Goal: Information Seeking & Learning: Learn about a topic

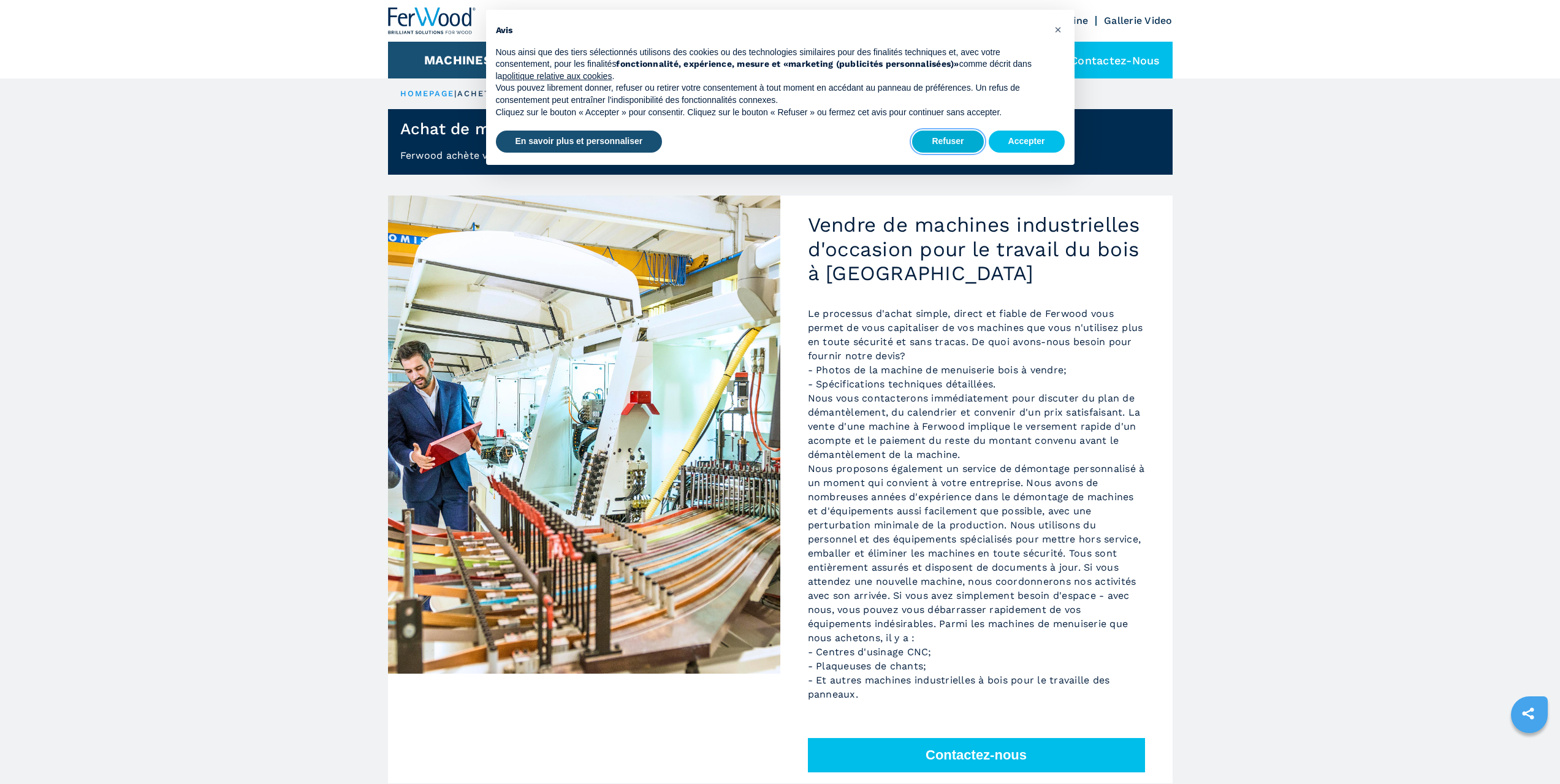
click at [972, 149] on button "Refuser" at bounding box center [947, 142] width 71 height 22
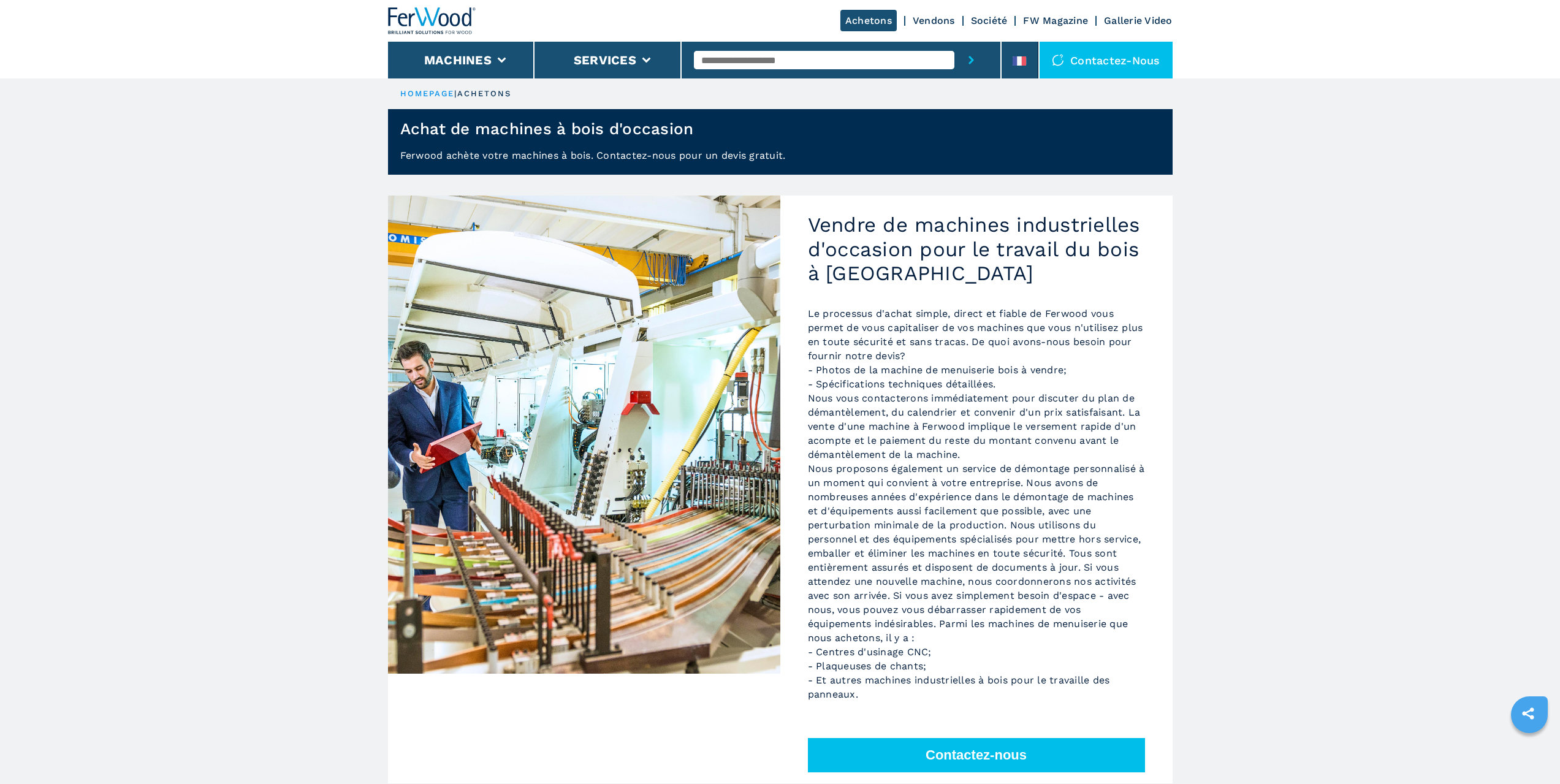
click at [427, 13] on img at bounding box center [432, 21] width 88 height 27
click at [443, 23] on img at bounding box center [432, 21] width 88 height 27
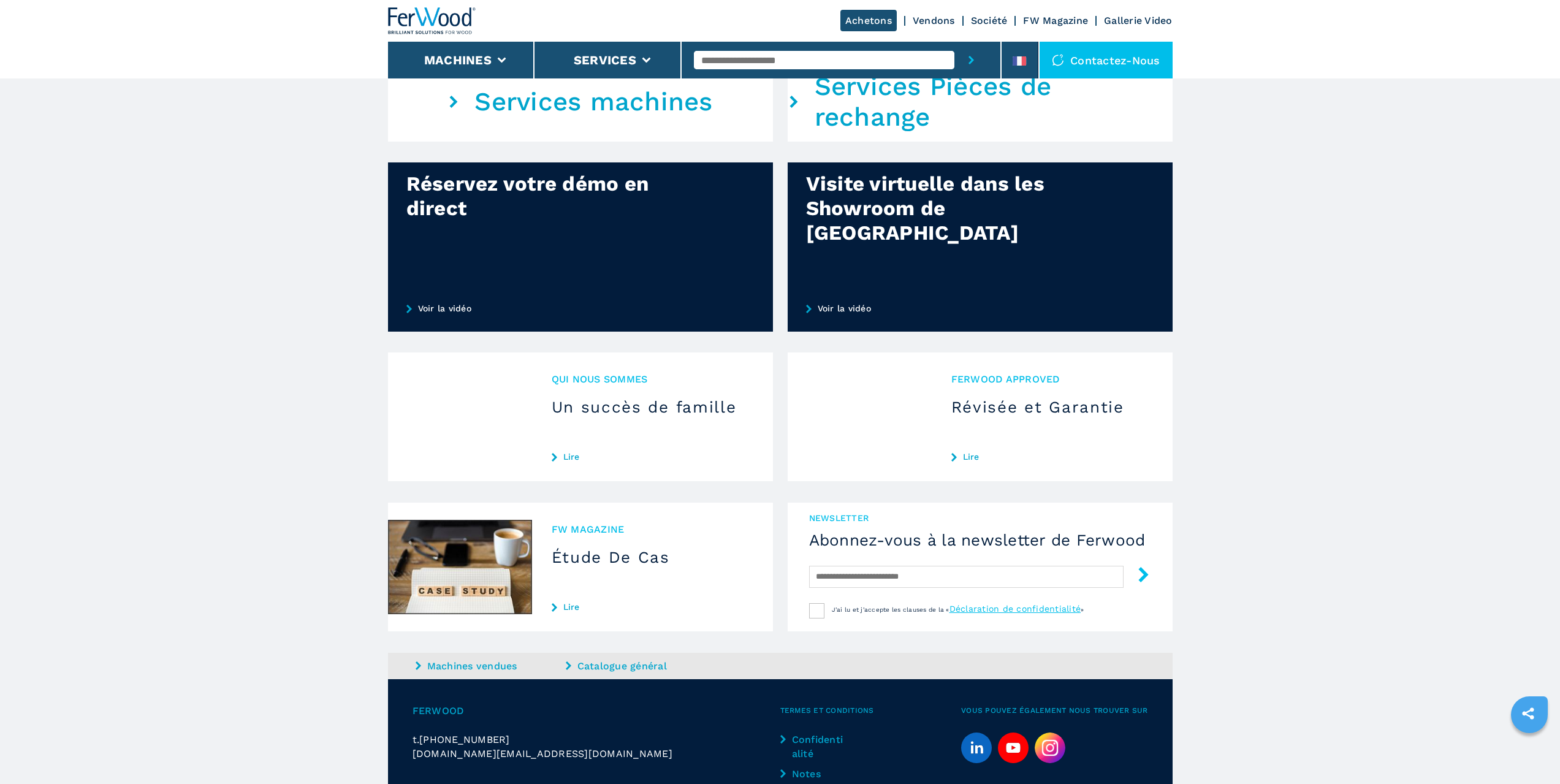
scroll to position [858, 0]
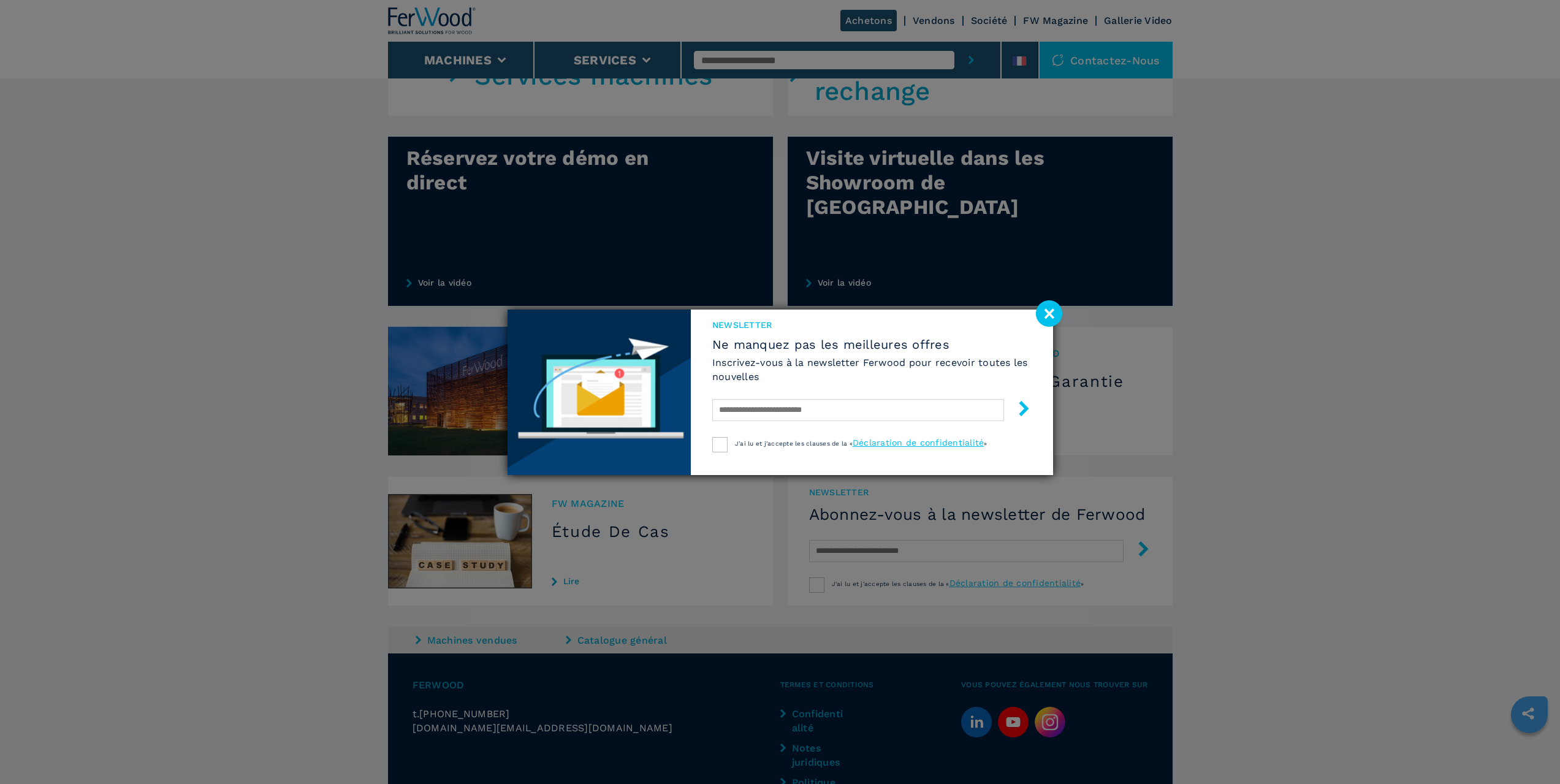
click at [1042, 305] on image at bounding box center [1049, 314] width 26 height 26
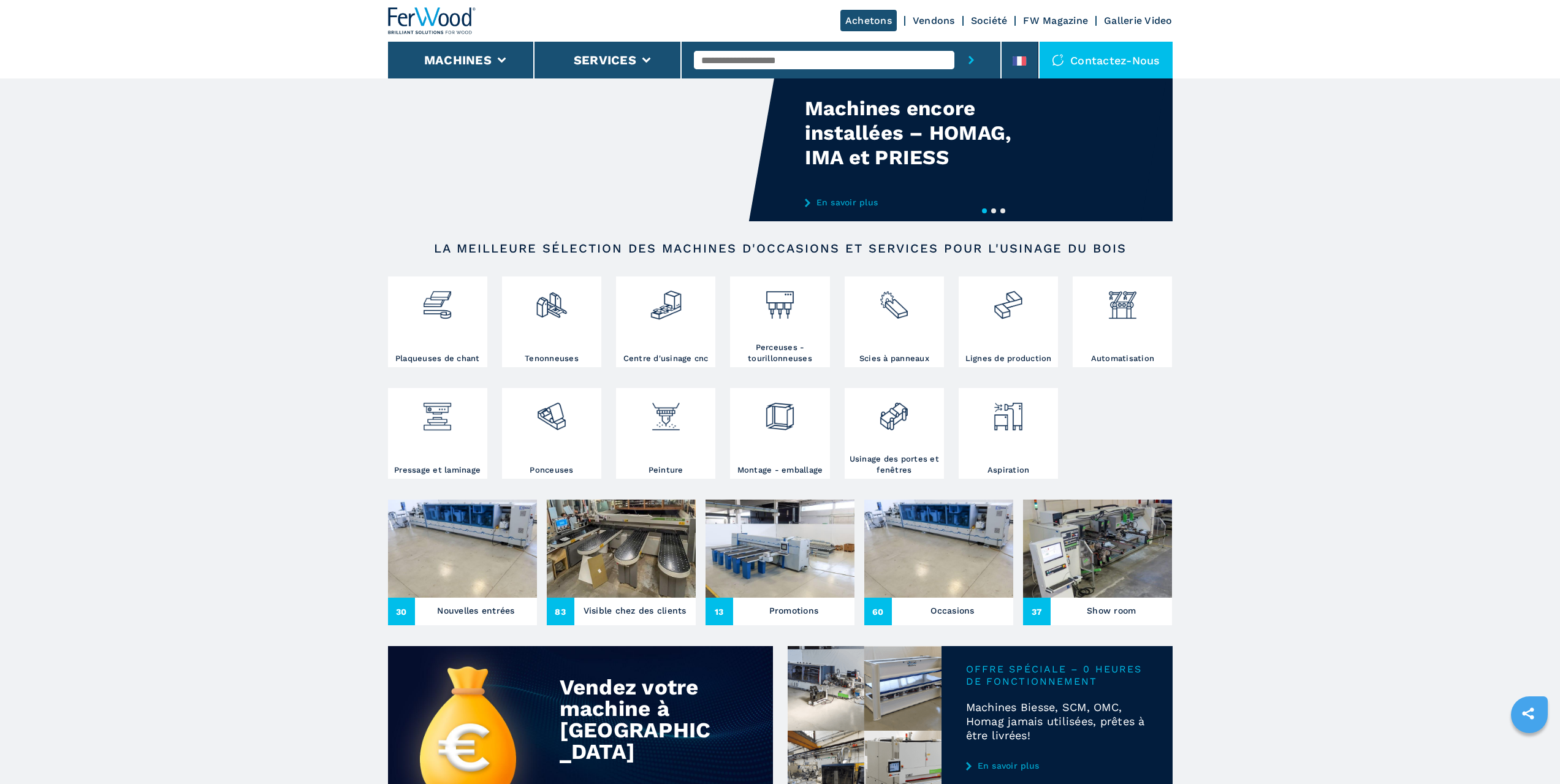
scroll to position [0, 0]
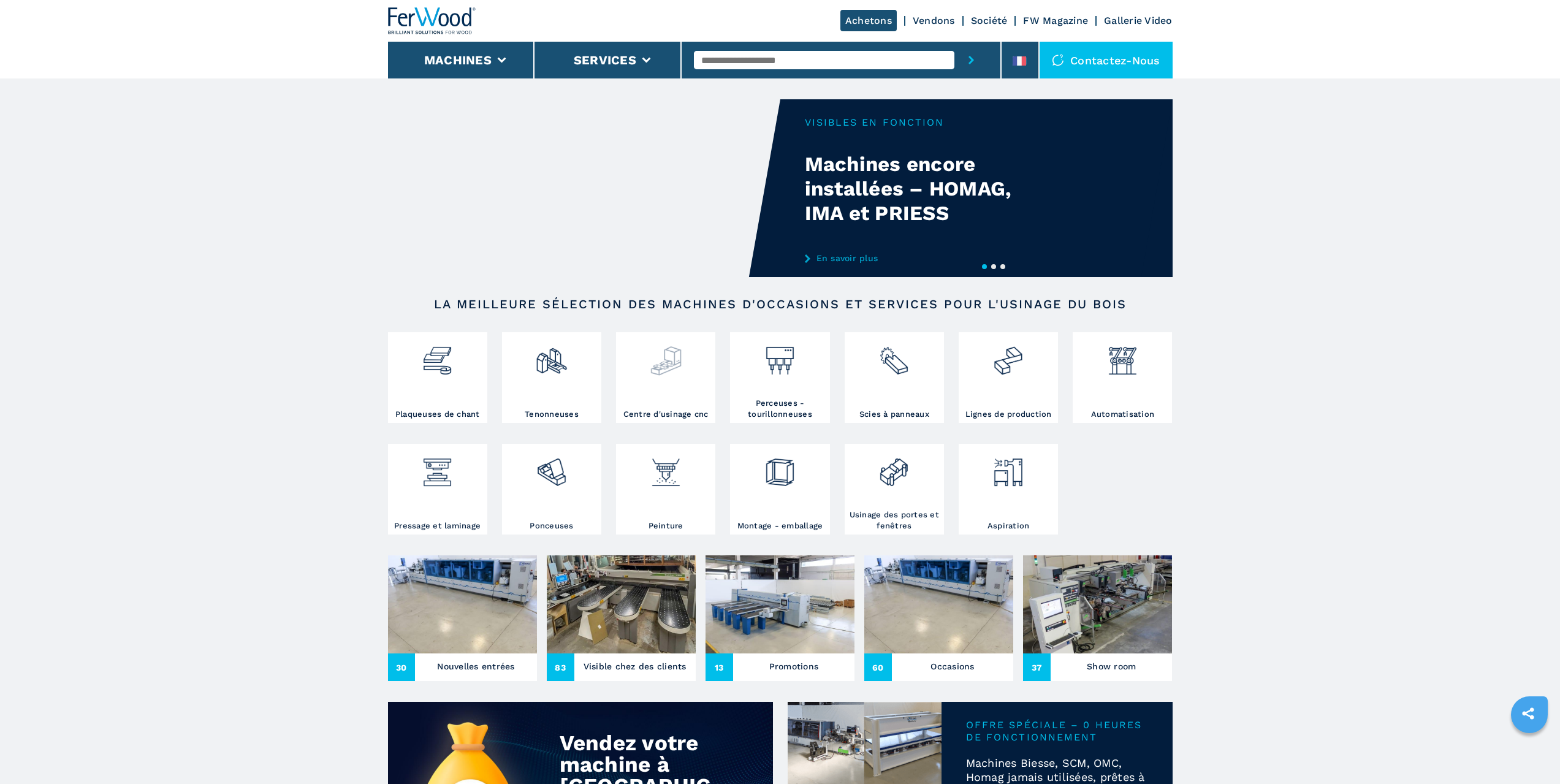
click at [676, 363] on img at bounding box center [665, 356] width 33 height 42
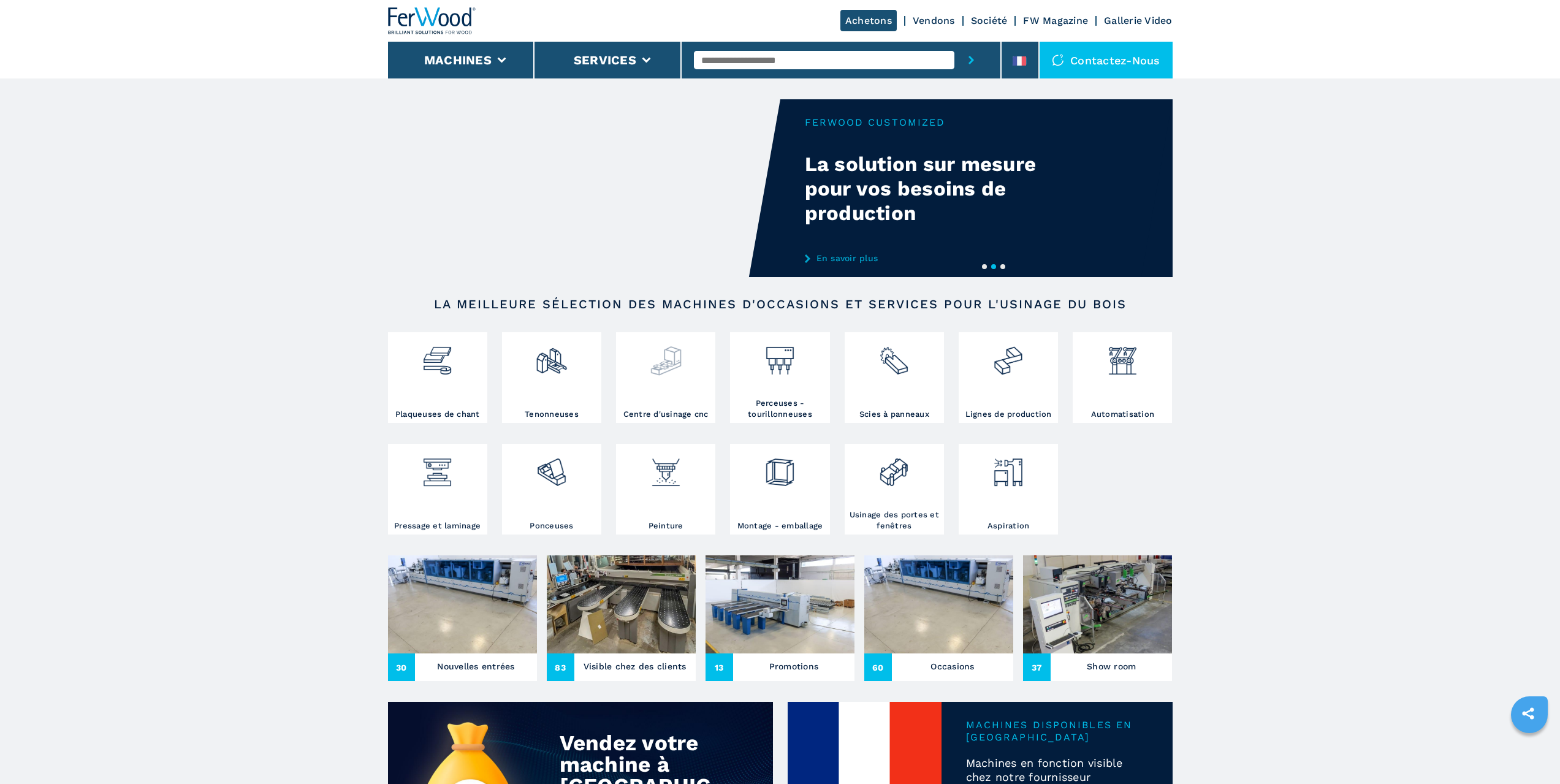
click at [667, 377] on img at bounding box center [665, 356] width 33 height 42
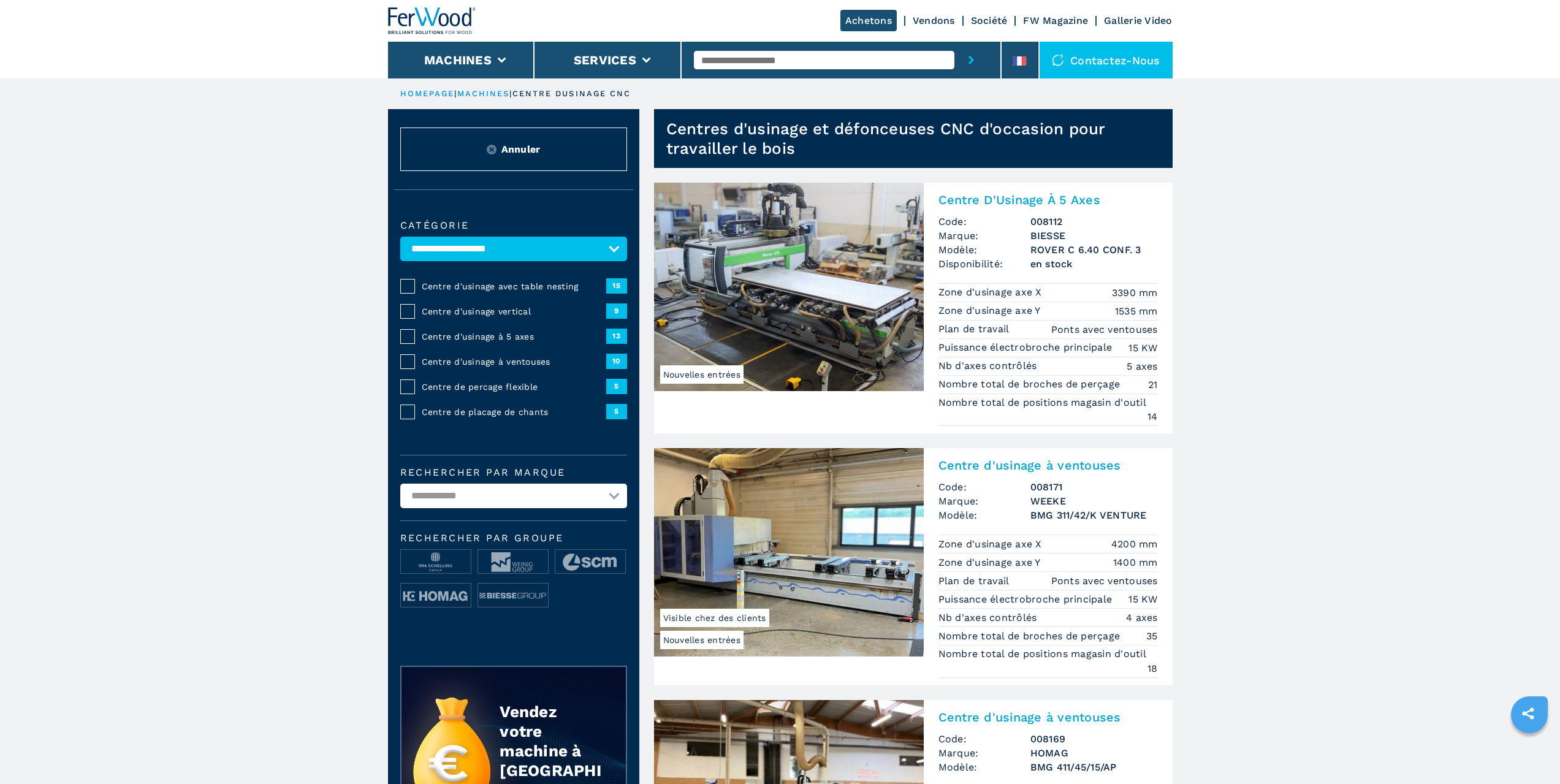
click at [472, 289] on span "Centre d'usinage avec table nesting" at bounding box center [514, 287] width 185 height 12
